Goal: Information Seeking & Learning: Learn about a topic

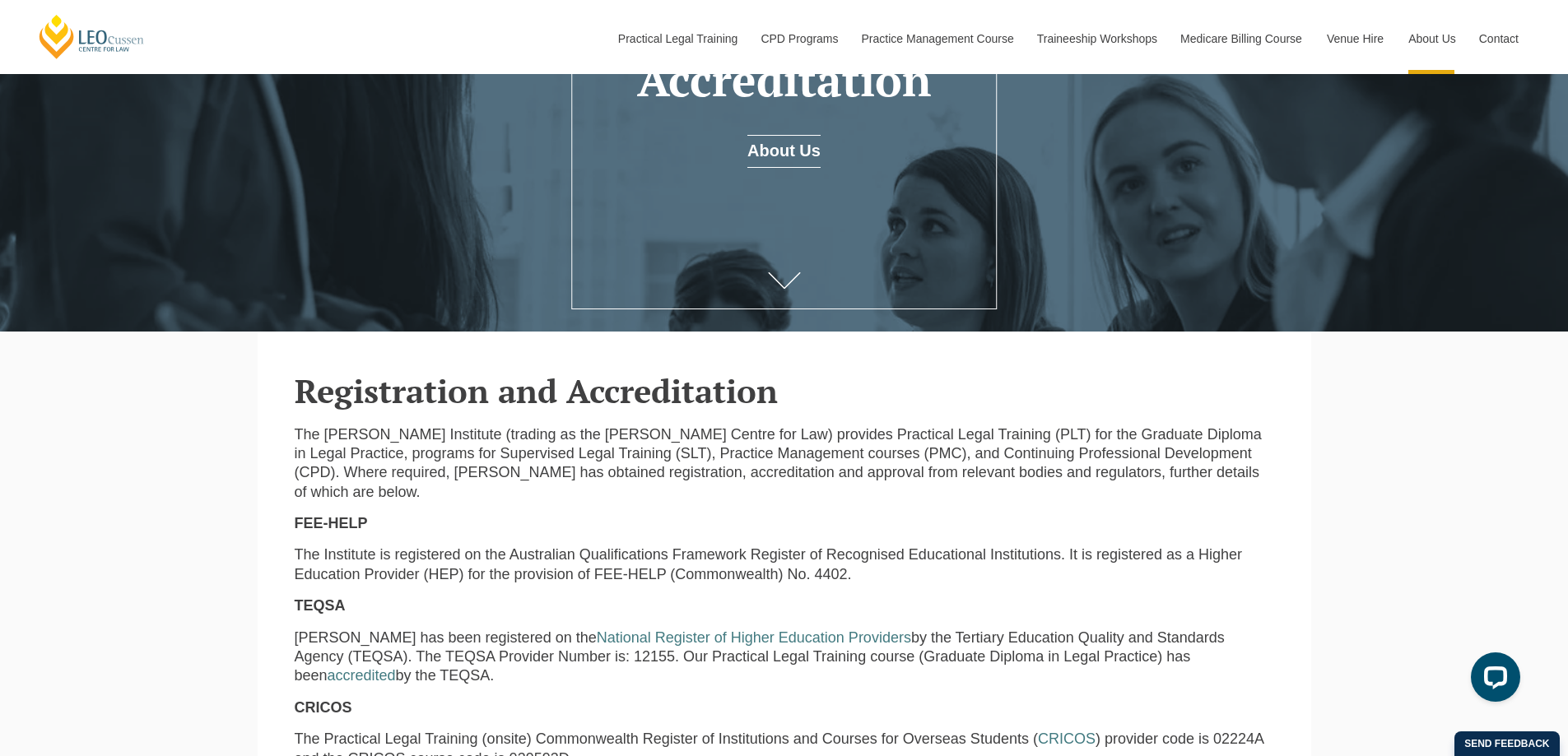
scroll to position [411, 0]
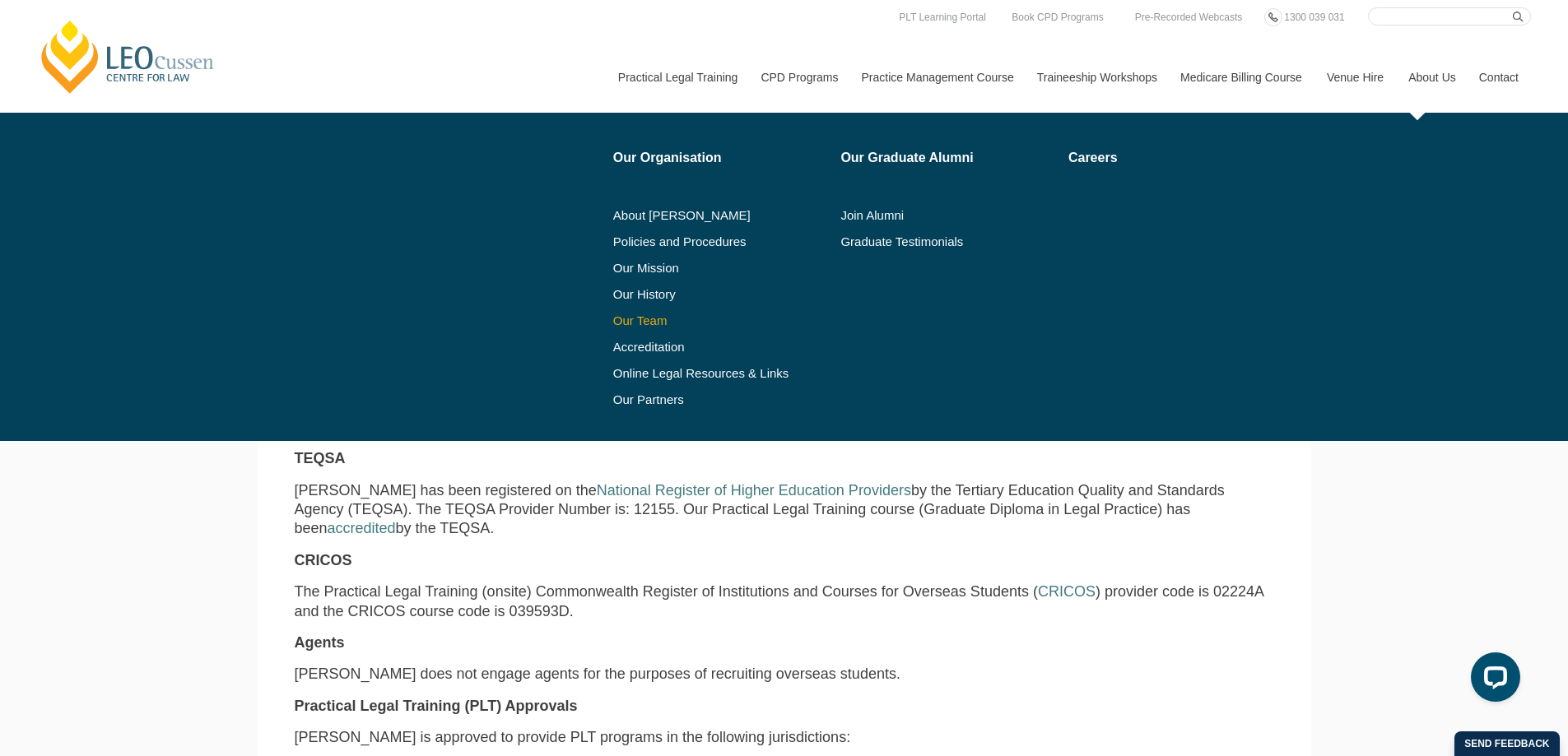
click at [653, 322] on link "Our Team" at bounding box center [721, 321] width 216 height 13
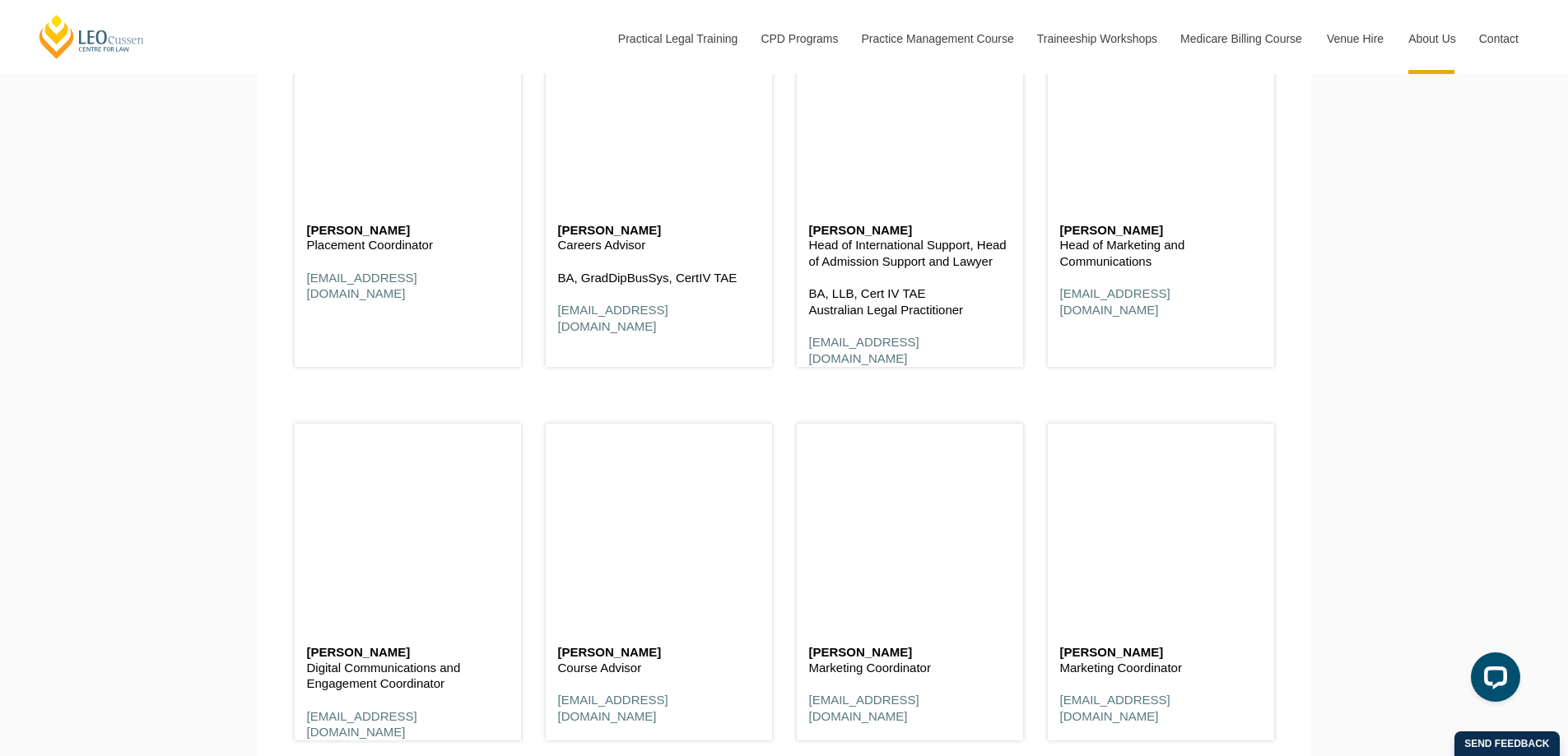
scroll to position [7487, 0]
